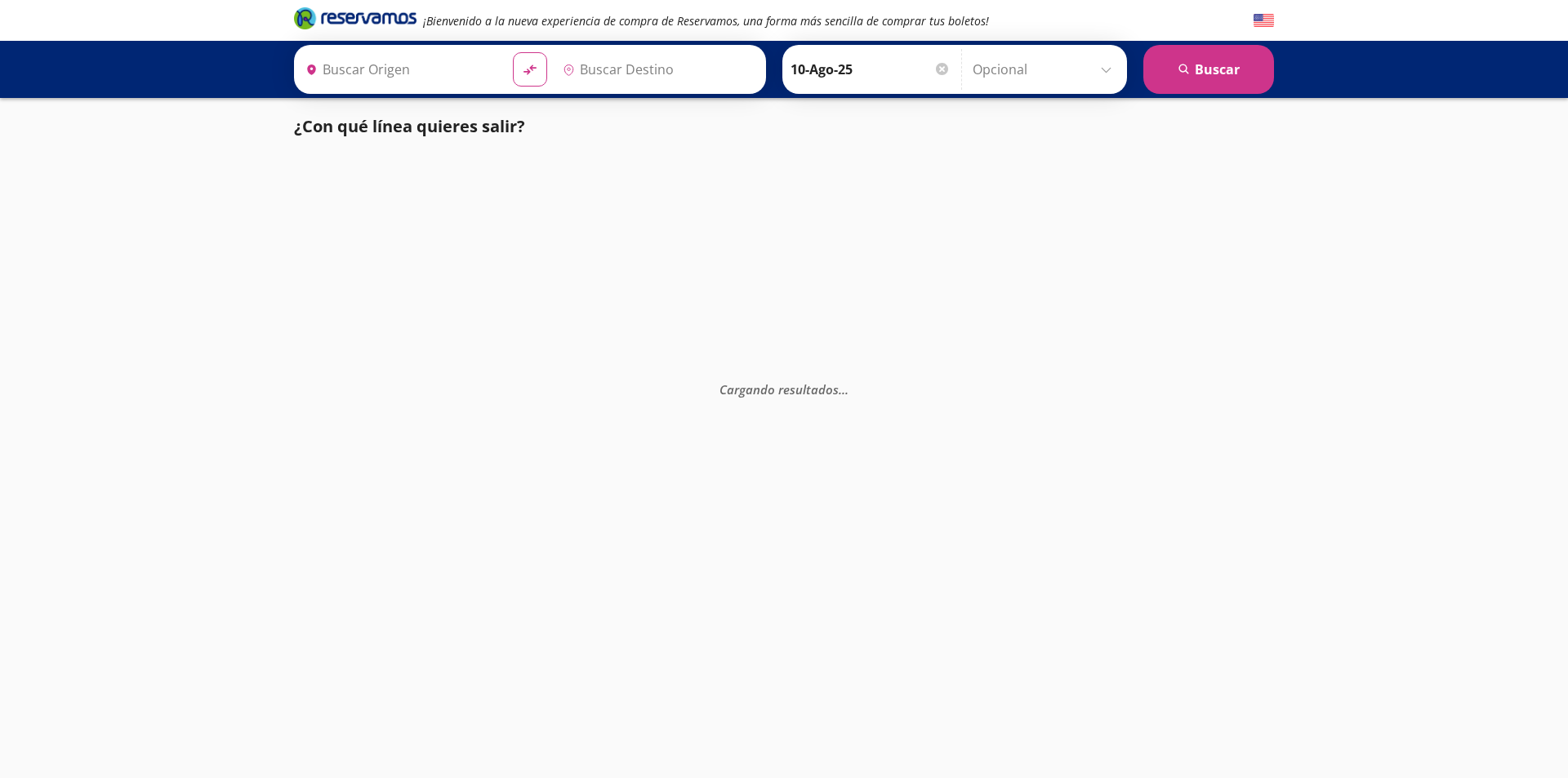
type input "[GEOGRAPHIC_DATA], [GEOGRAPHIC_DATA]"
type input "Terminal Pri Toluca, [GEOGRAPHIC_DATA]"
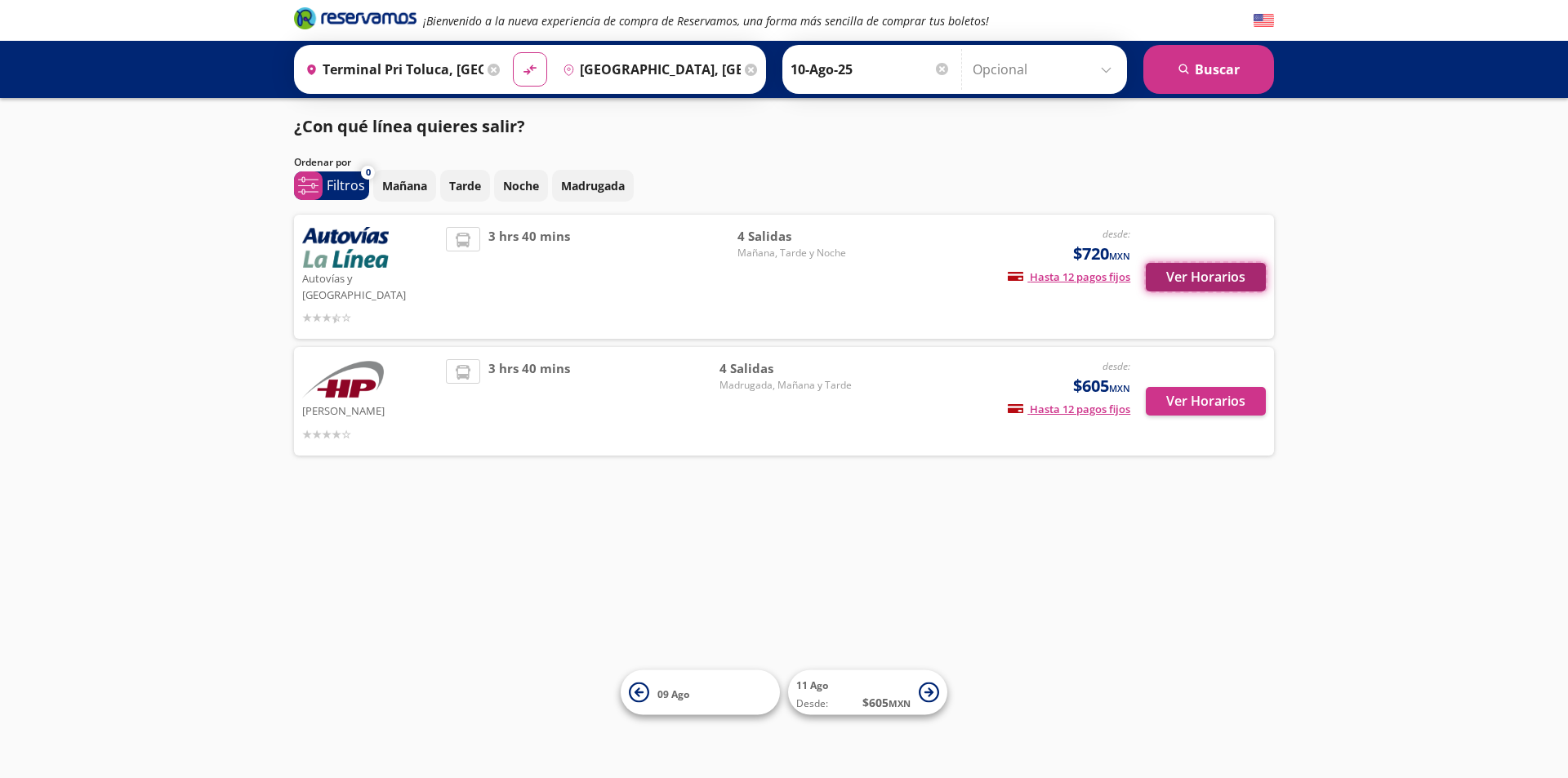
click at [1254, 263] on button "Ver Horarios" at bounding box center [1206, 277] width 120 height 29
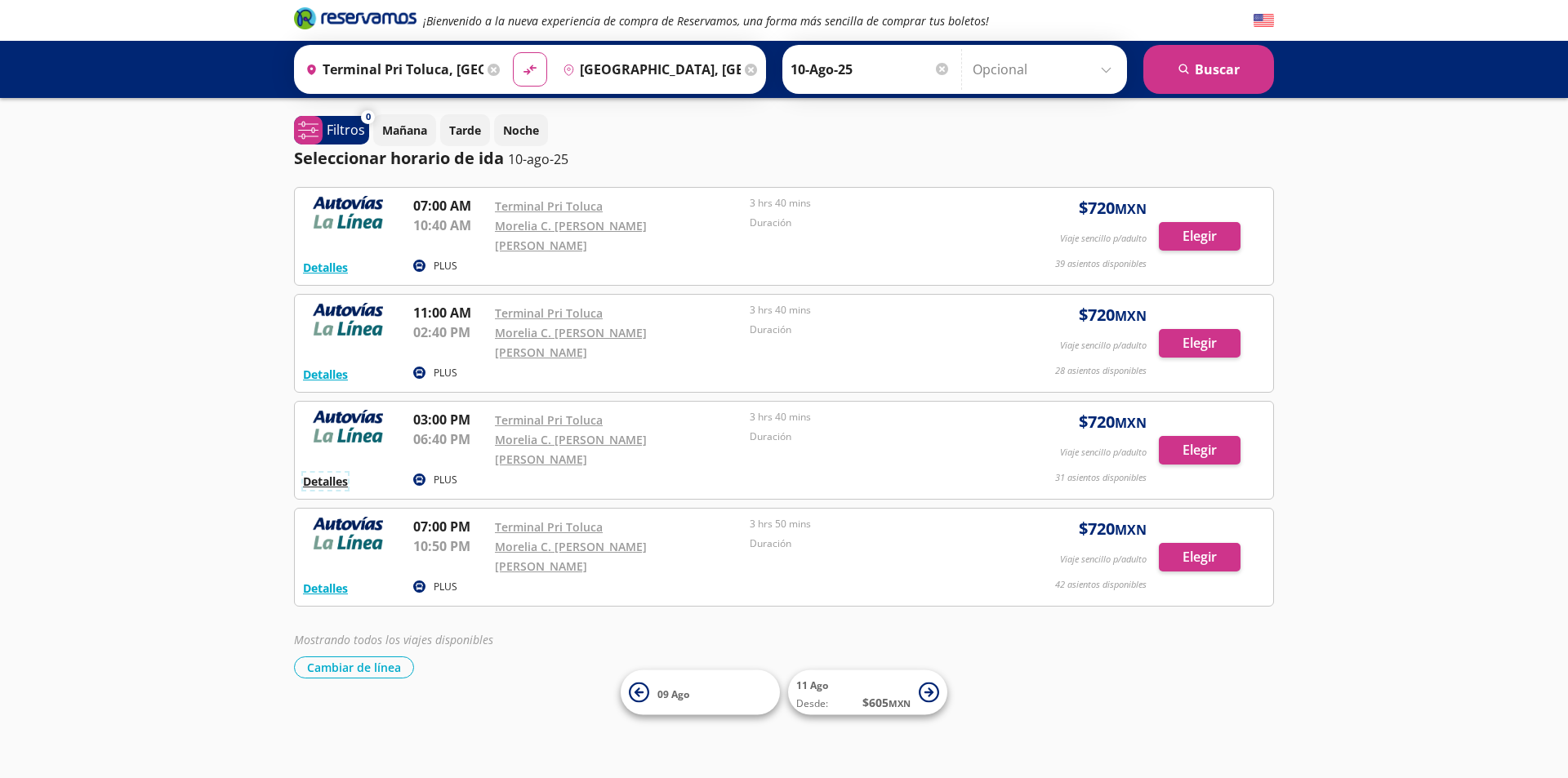
click at [336, 473] on button "Detalles" at bounding box center [325, 481] width 45 height 17
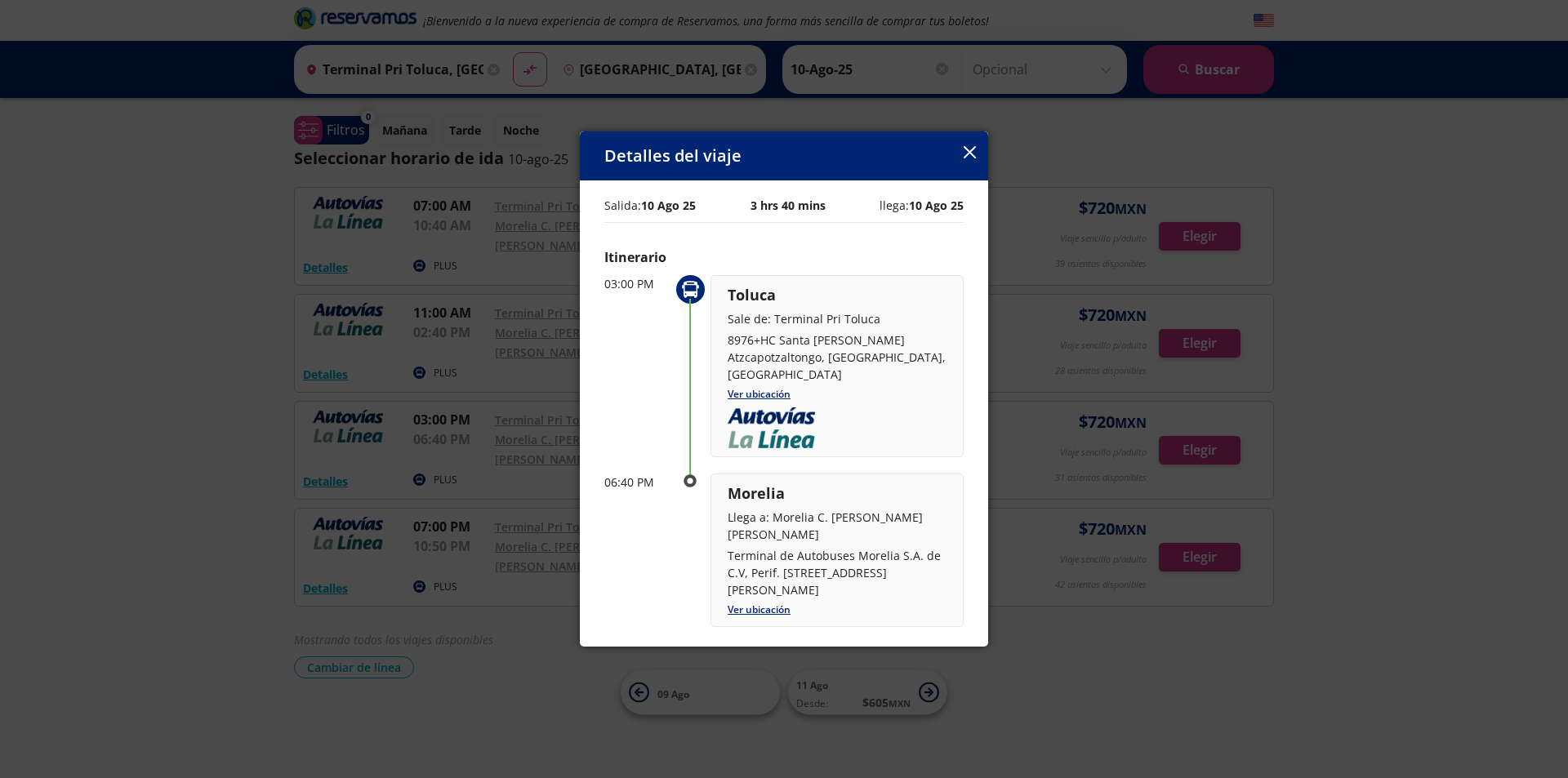
click at [964, 158] on button "button" at bounding box center [969, 153] width 13 height 19
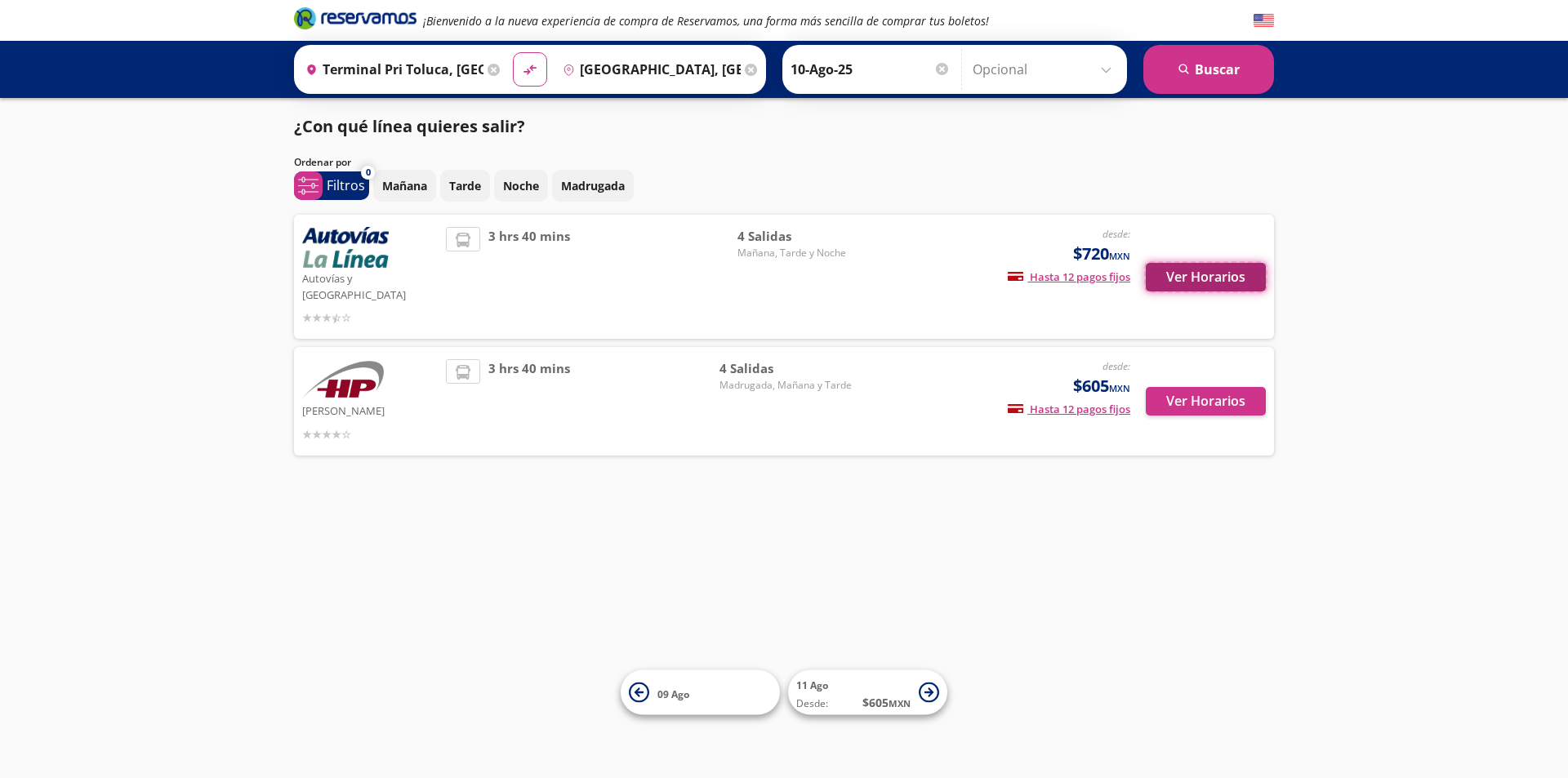
click at [1189, 272] on button "Ver Horarios" at bounding box center [1206, 277] width 120 height 29
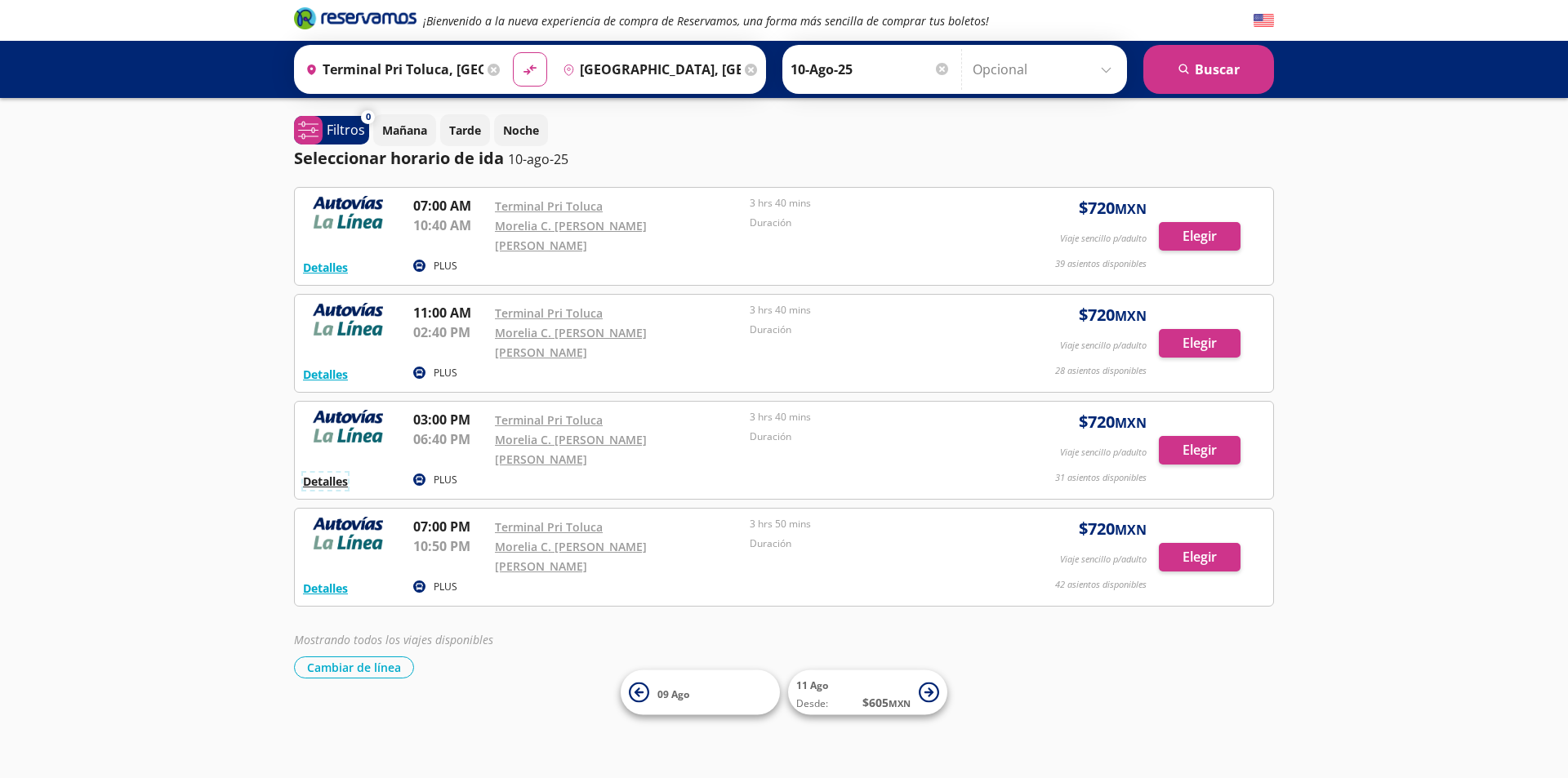
click at [330, 473] on button "Detalles" at bounding box center [325, 481] width 45 height 17
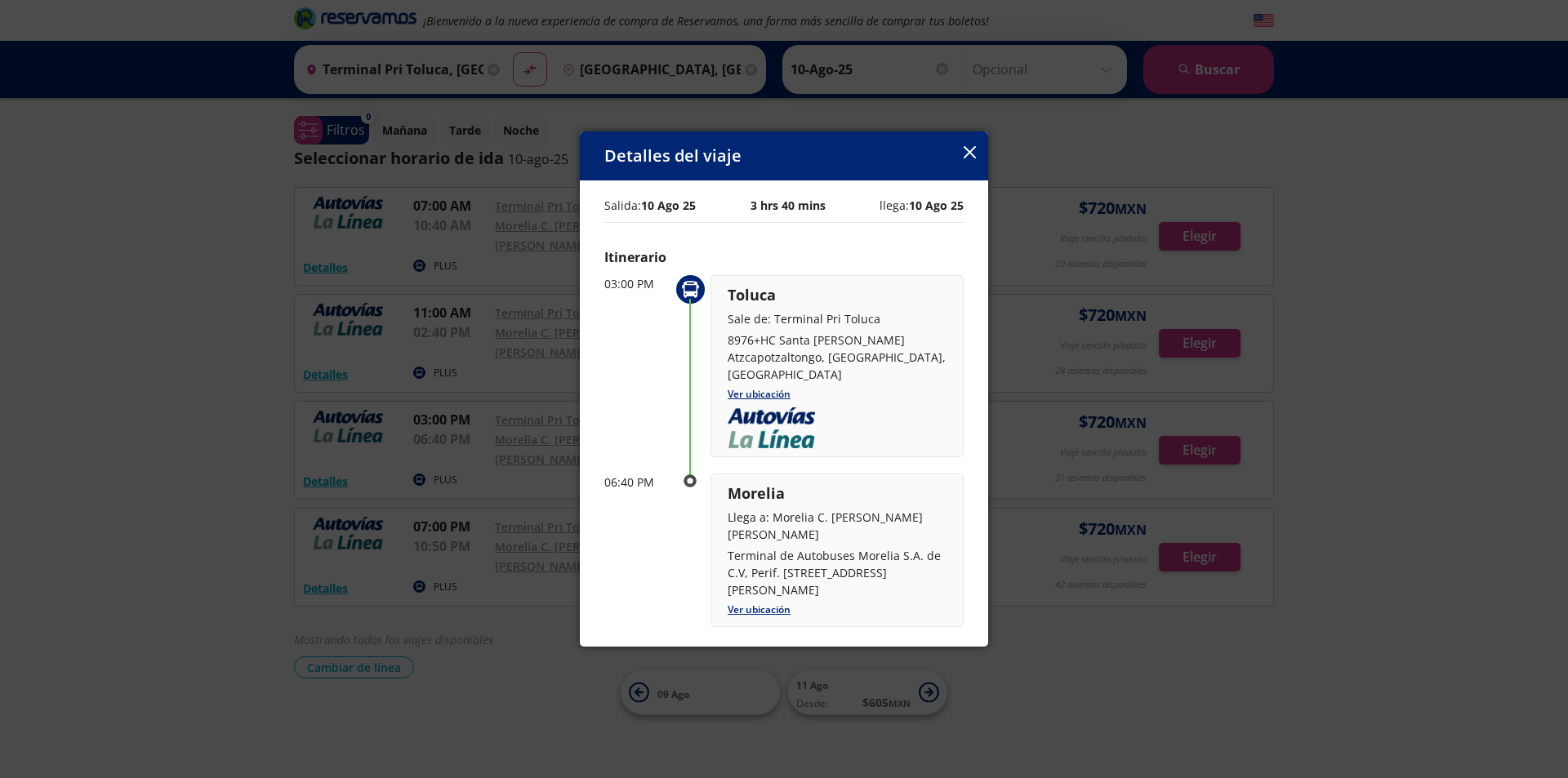
click at [972, 156] on icon "button" at bounding box center [969, 152] width 13 height 13
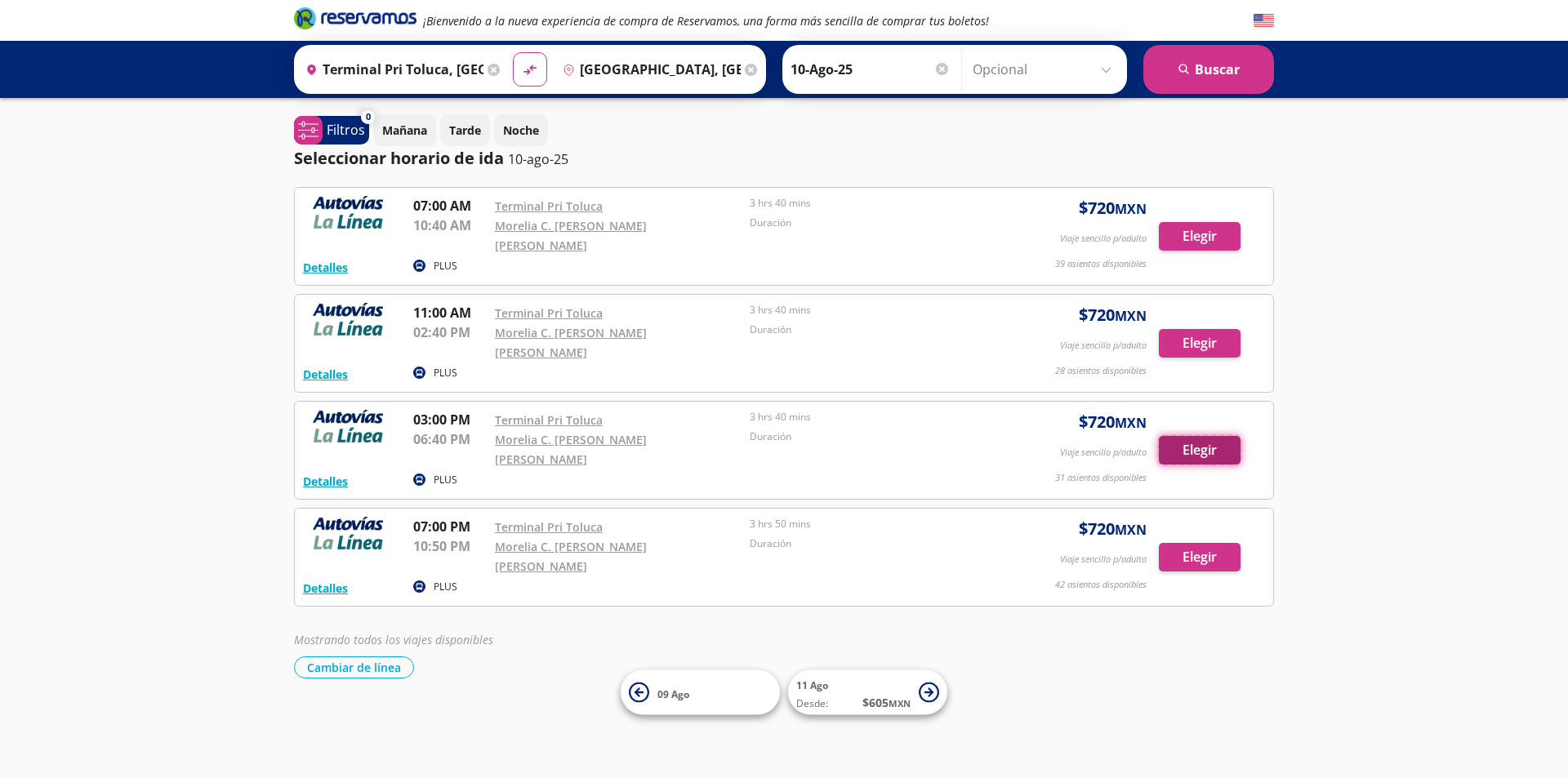
click at [1211, 436] on button "Elegir" at bounding box center [1200, 450] width 82 height 29
